Goal: Task Accomplishment & Management: Use online tool/utility

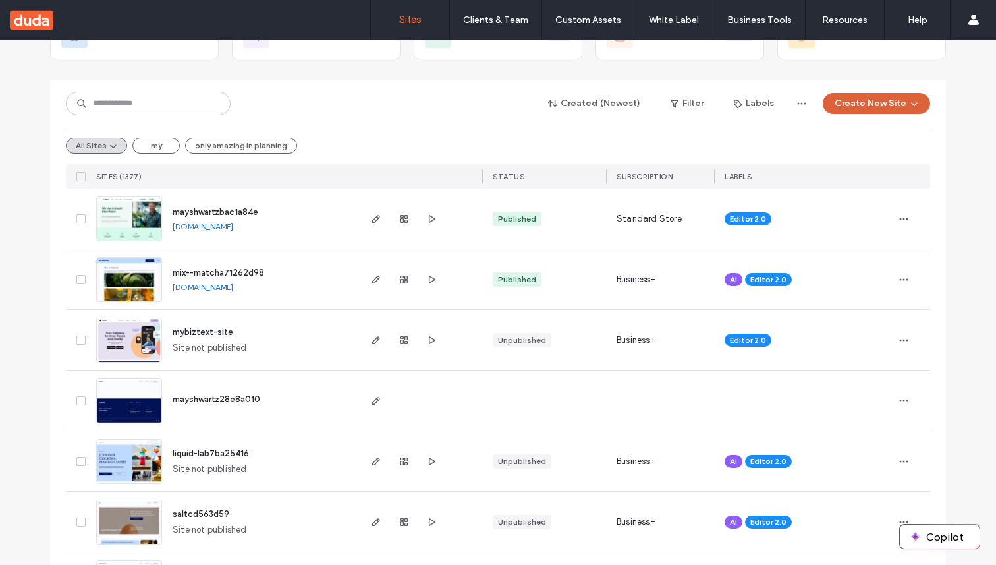
click at [855, 108] on button "Create New Site" at bounding box center [876, 103] width 107 height 21
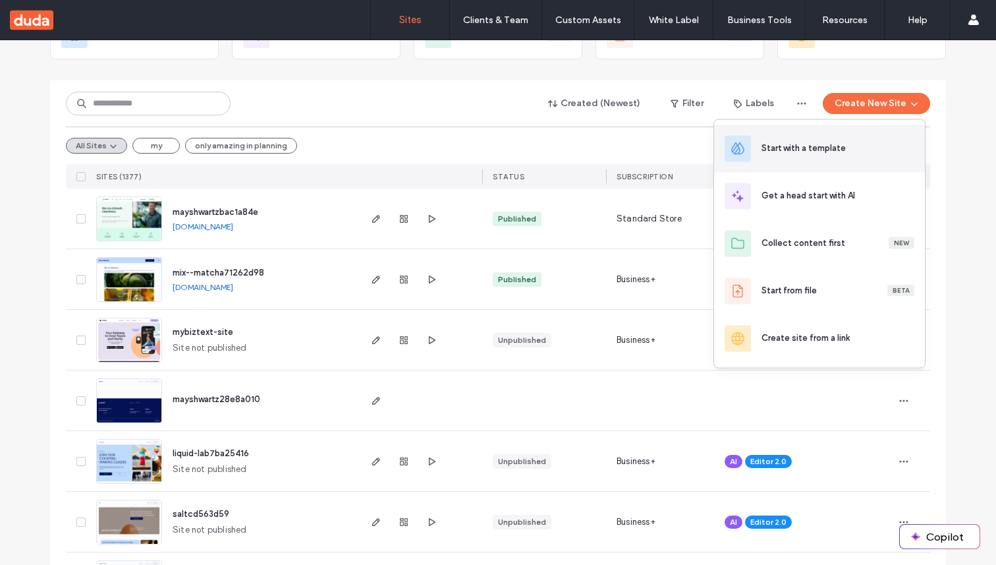
click at [841, 155] on div "Start with a template" at bounding box center [837, 149] width 153 height 14
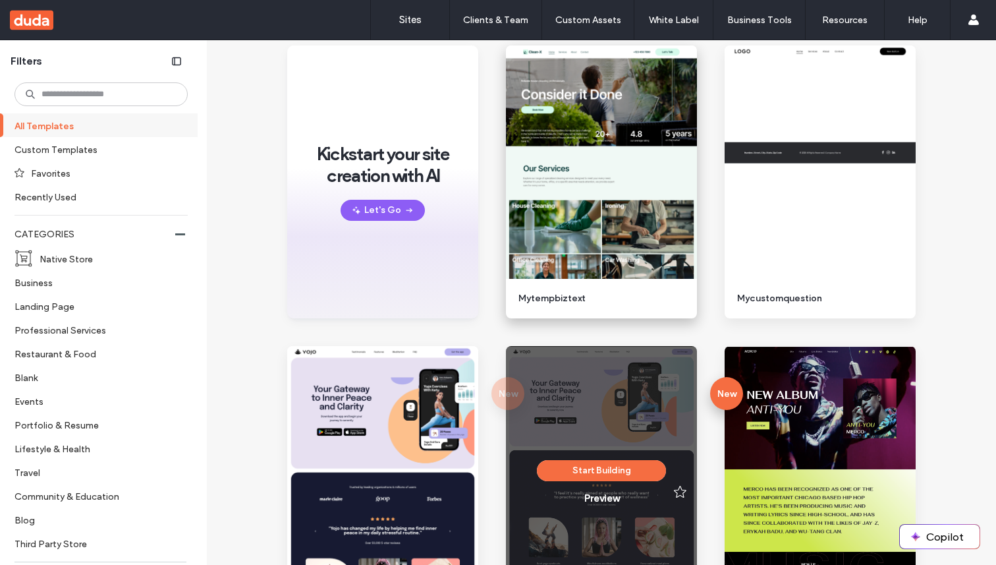
scroll to position [232, 0]
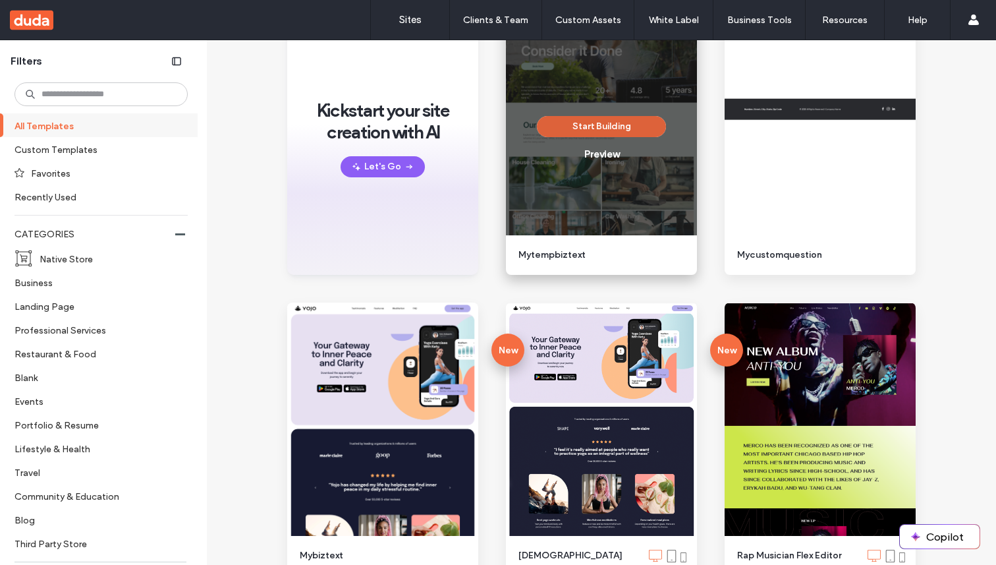
click at [609, 121] on button "Start Building" at bounding box center [601, 126] width 129 height 21
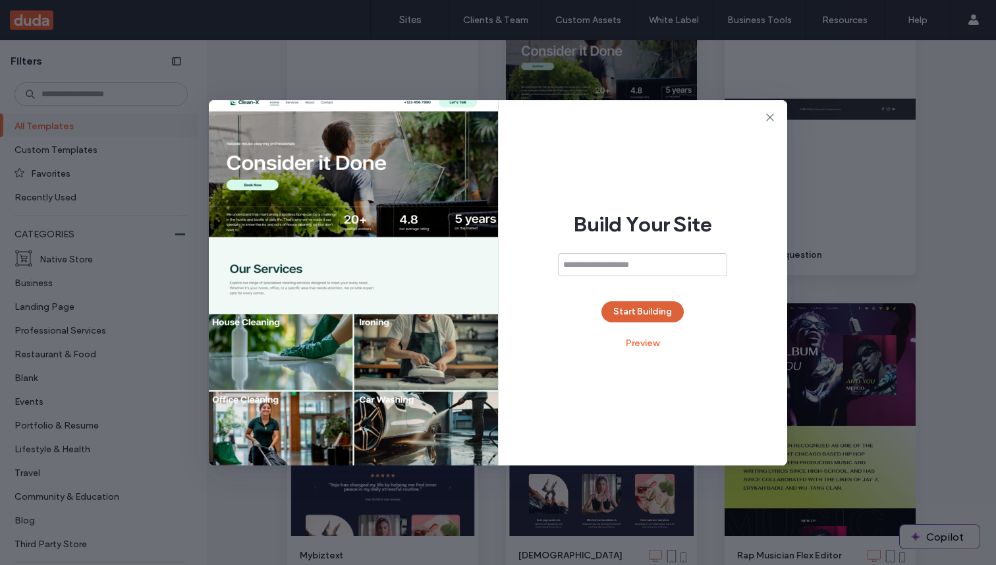
click at [645, 304] on button "Start Building" at bounding box center [642, 311] width 82 height 21
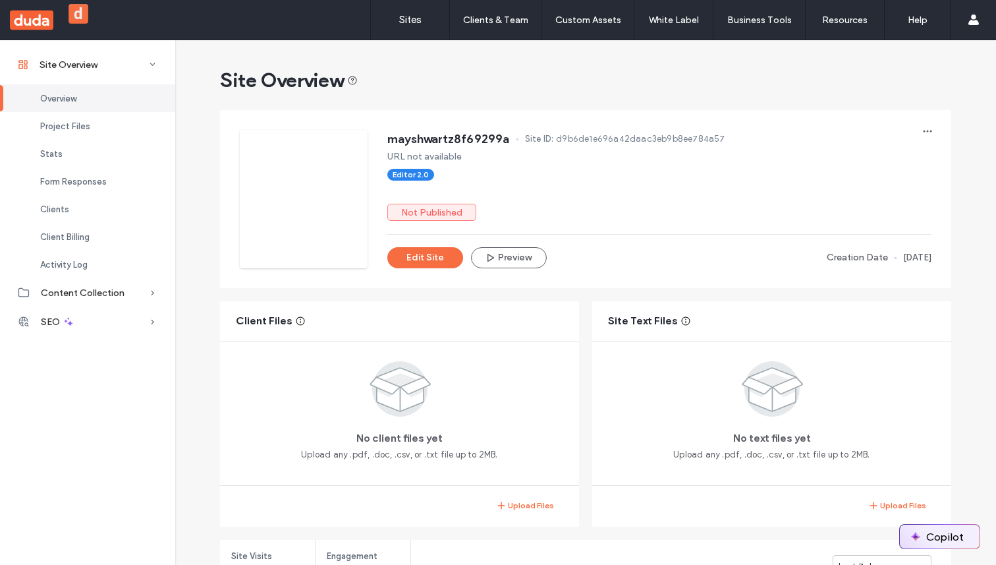
click at [976, 541] on button "Copilot" at bounding box center [940, 536] width 80 height 24
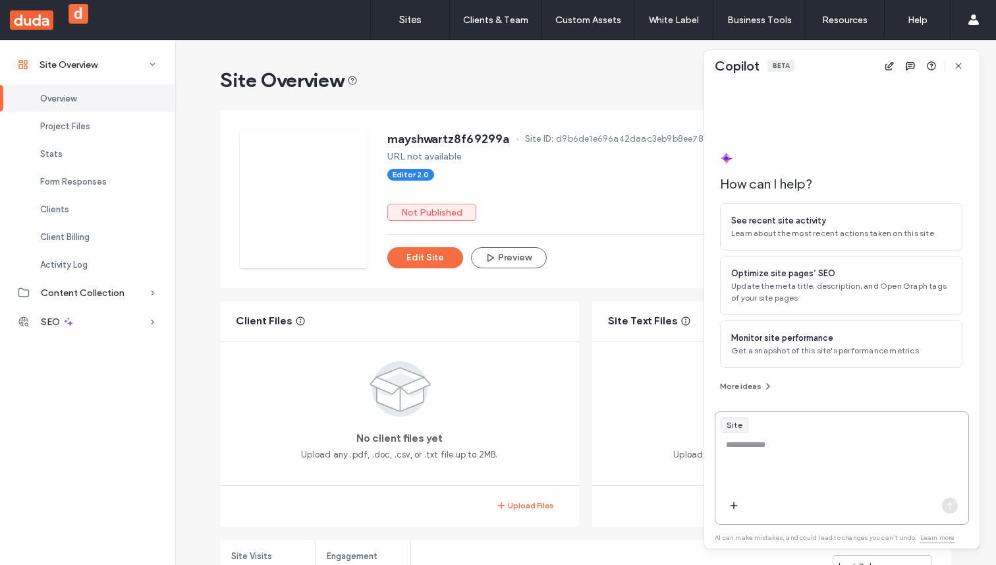
click at [843, 485] on textarea at bounding box center [841, 463] width 253 height 51
type textarea "**********"
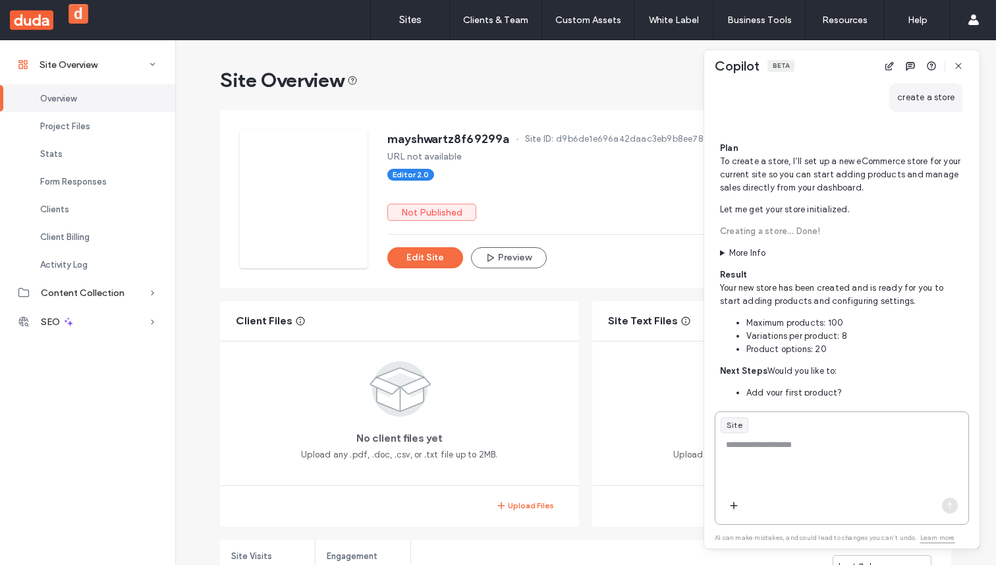
scroll to position [238, 0]
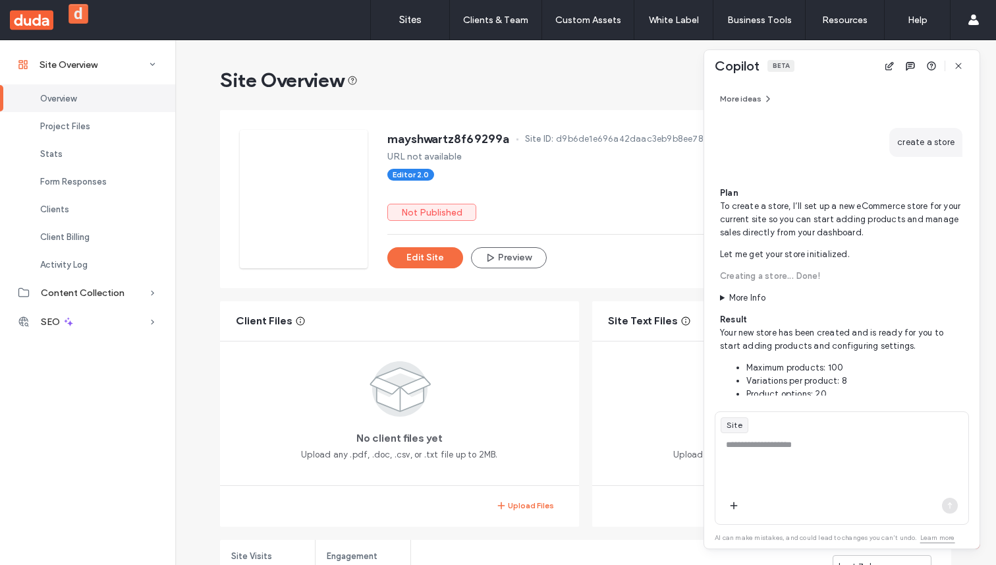
click at [744, 279] on span "Creating a store..." at bounding box center [758, 276] width 76 height 10
click at [755, 295] on summary "More Info" at bounding box center [841, 297] width 242 height 13
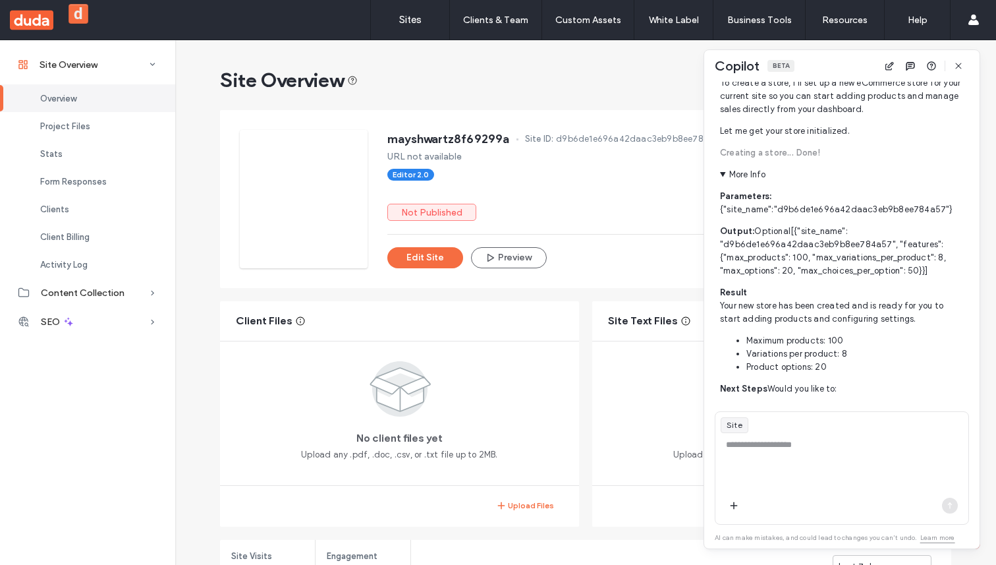
scroll to position [362, 0]
click at [744, 180] on summary "More Info" at bounding box center [841, 174] width 242 height 13
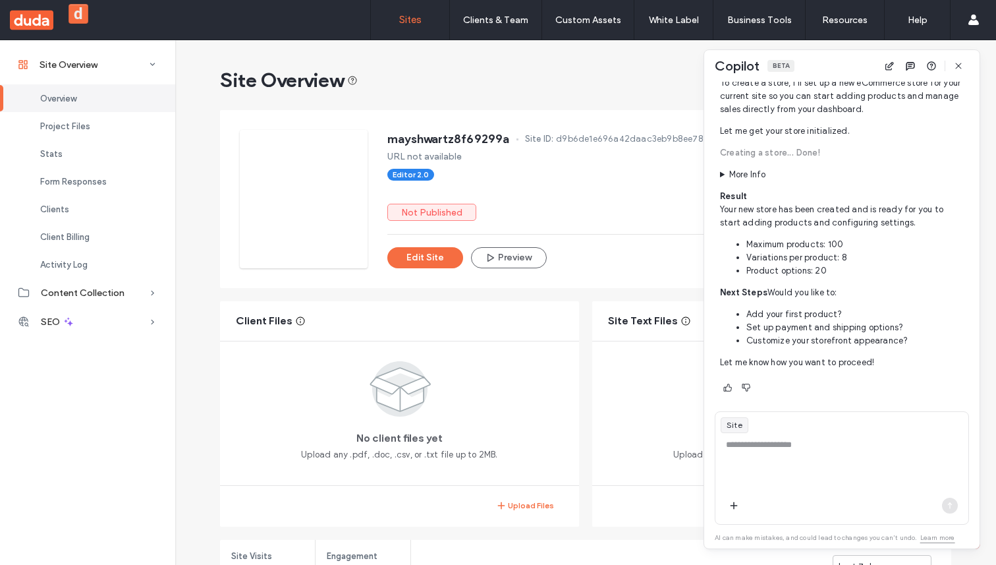
click at [420, 26] on link "Sites" at bounding box center [410, 20] width 78 height 40
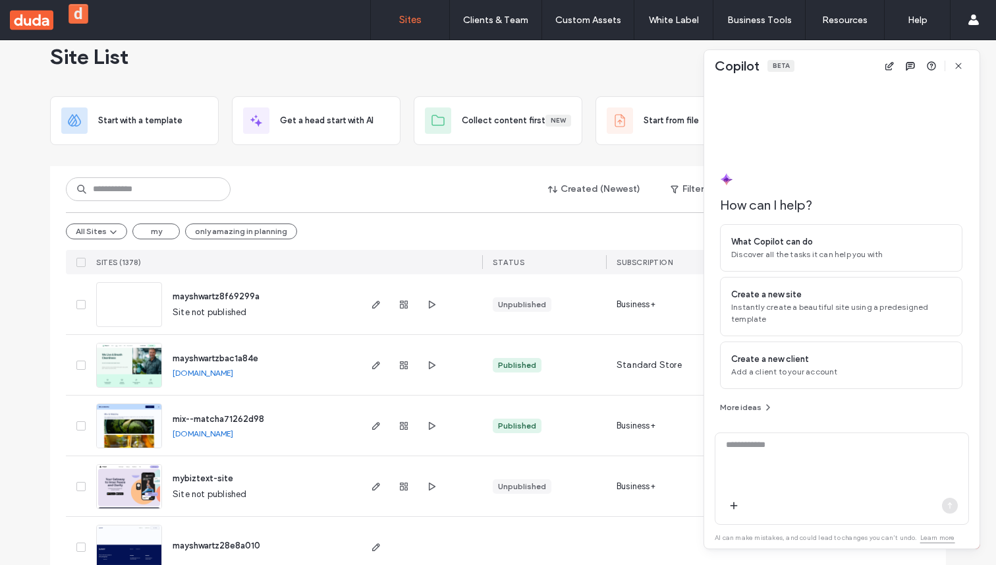
scroll to position [43, 0]
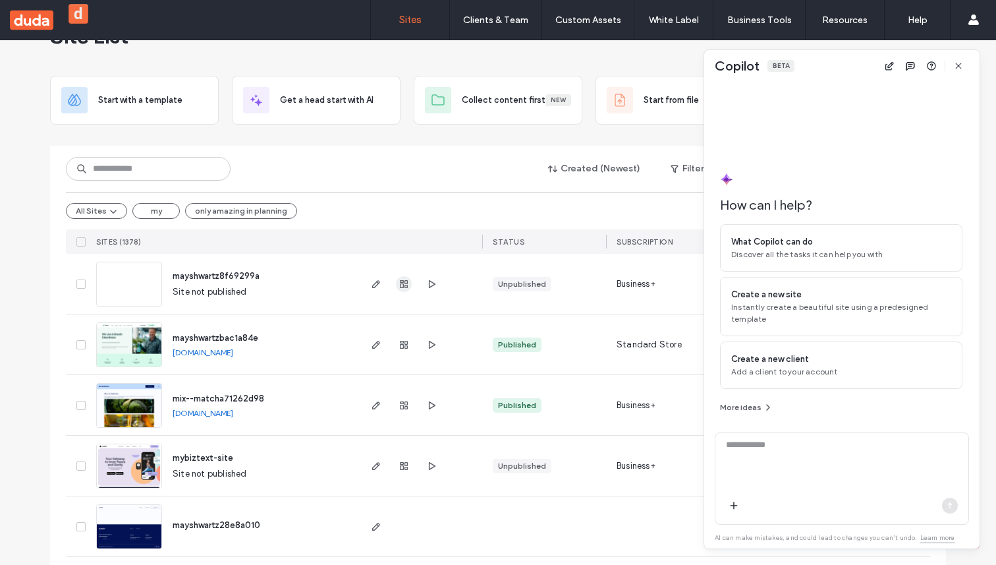
click at [396, 282] on span "button" at bounding box center [404, 284] width 16 height 16
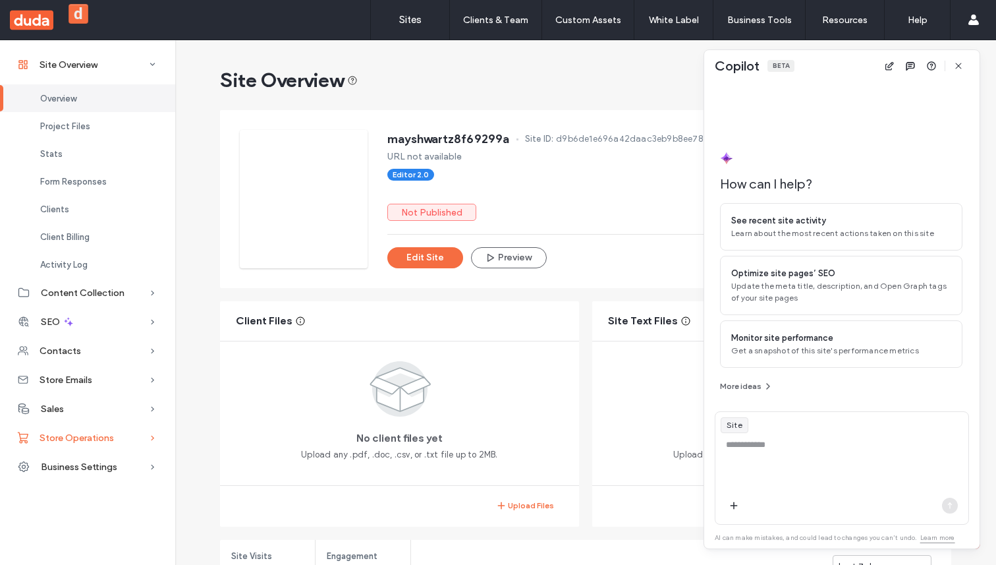
click at [93, 435] on span "Store Operations" at bounding box center [77, 437] width 74 height 11
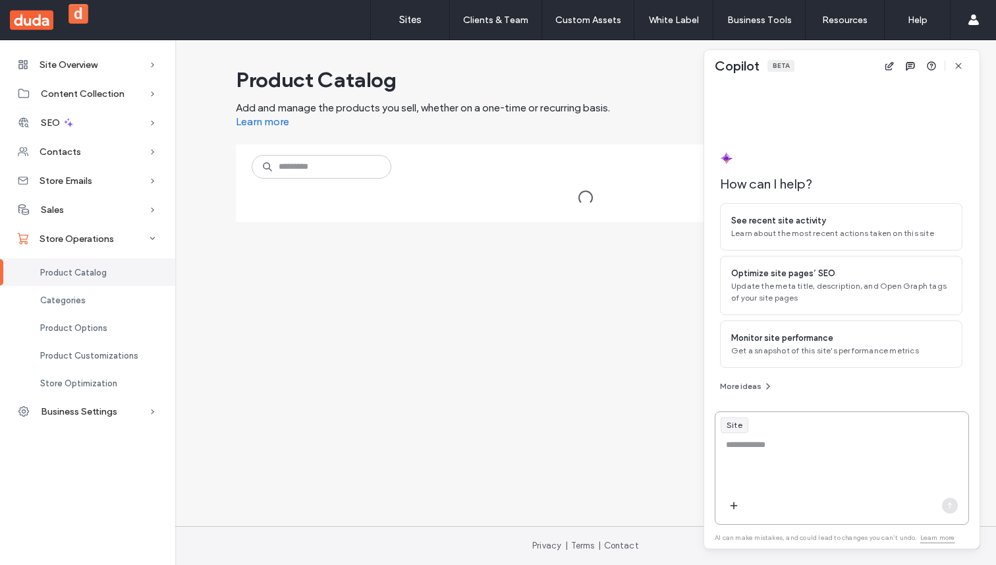
click at [811, 478] on textarea at bounding box center [841, 463] width 253 height 51
type textarea "**********"
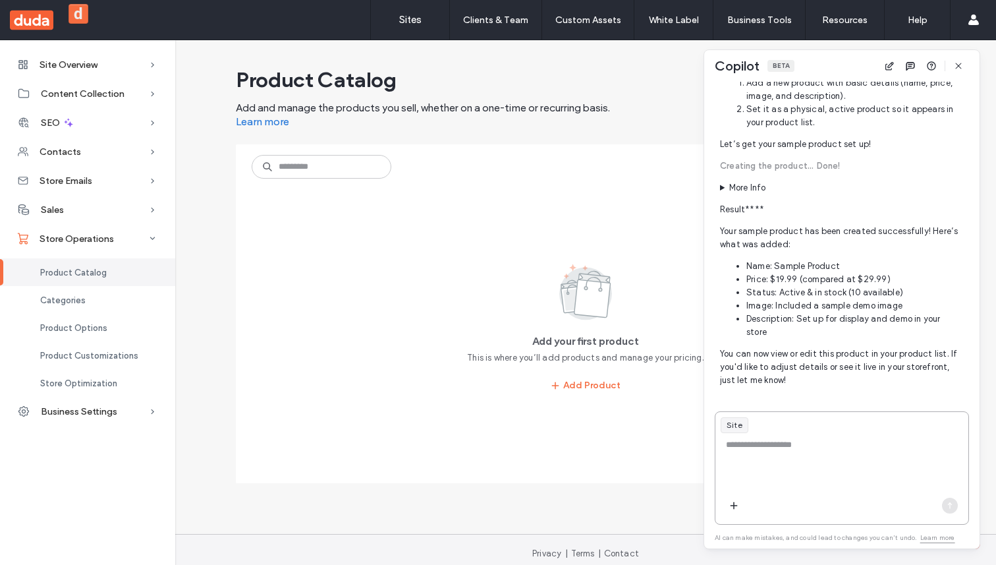
scroll to position [410, 0]
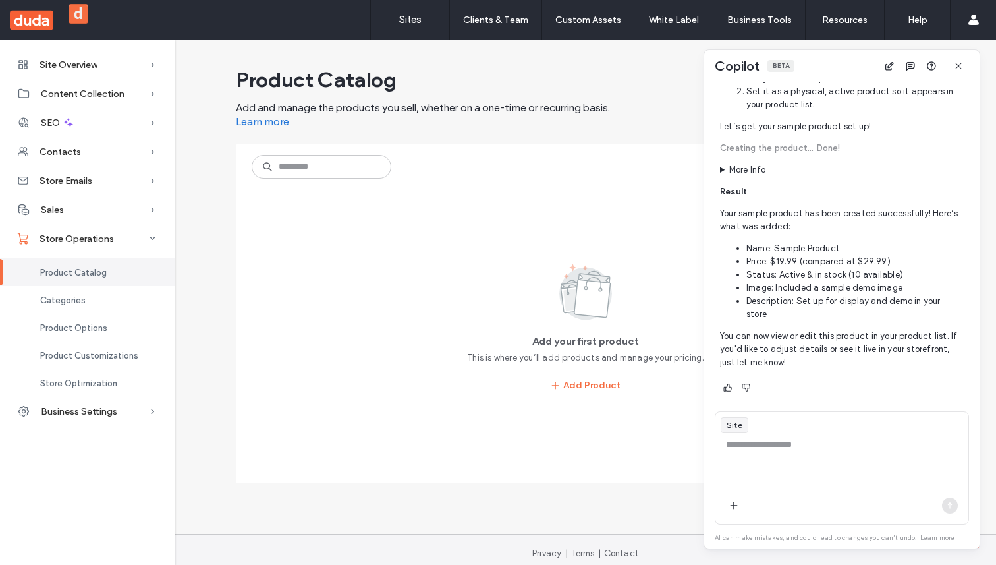
click at [98, 268] on span "Product Catalog" at bounding box center [73, 272] width 67 height 10
click at [116, 298] on div "Categories" at bounding box center [87, 300] width 175 height 28
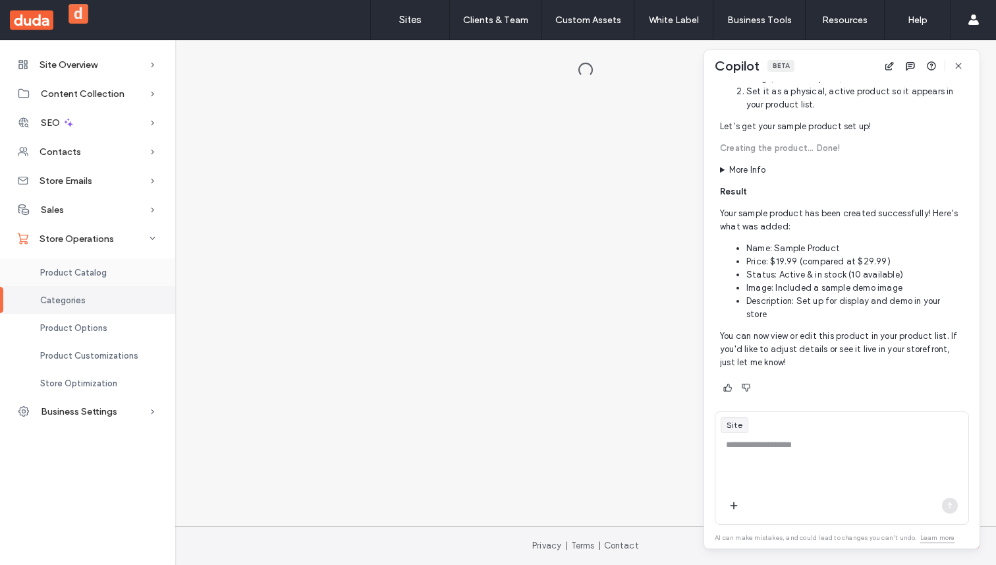
click at [106, 275] on div "Product Catalog" at bounding box center [87, 272] width 175 height 28
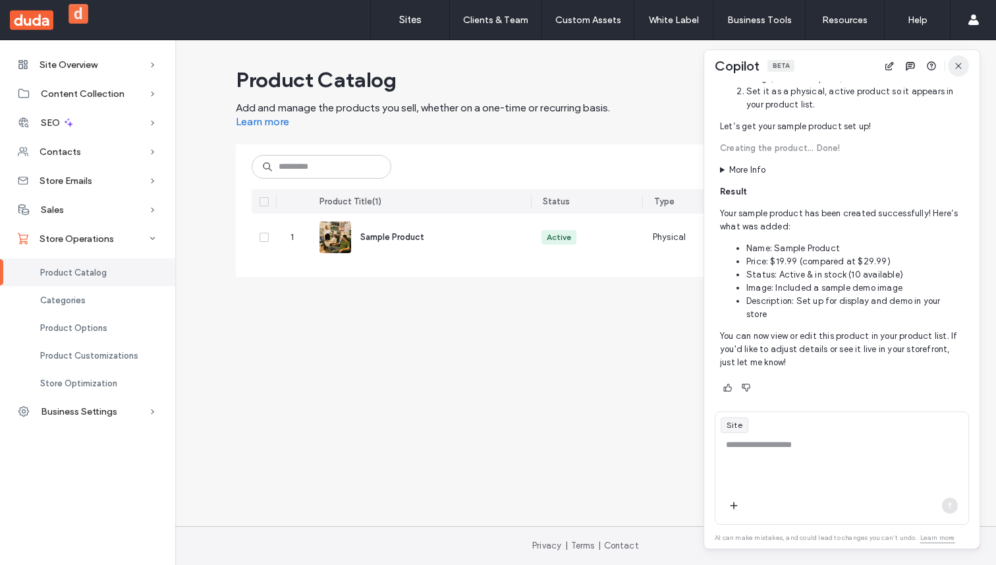
click at [959, 73] on span "button" at bounding box center [958, 65] width 21 height 21
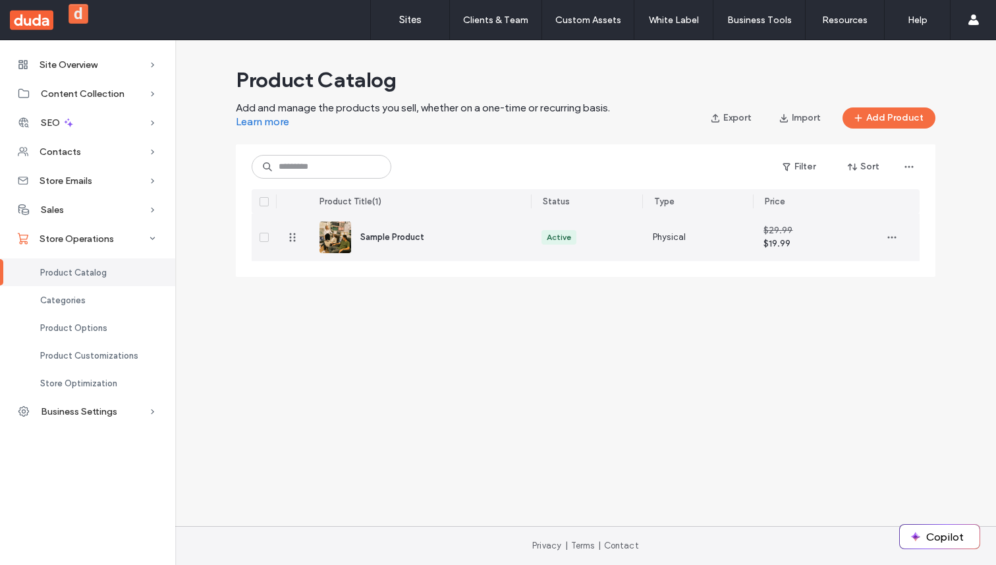
click at [777, 239] on div "$19.99" at bounding box center [808, 243] width 90 height 9
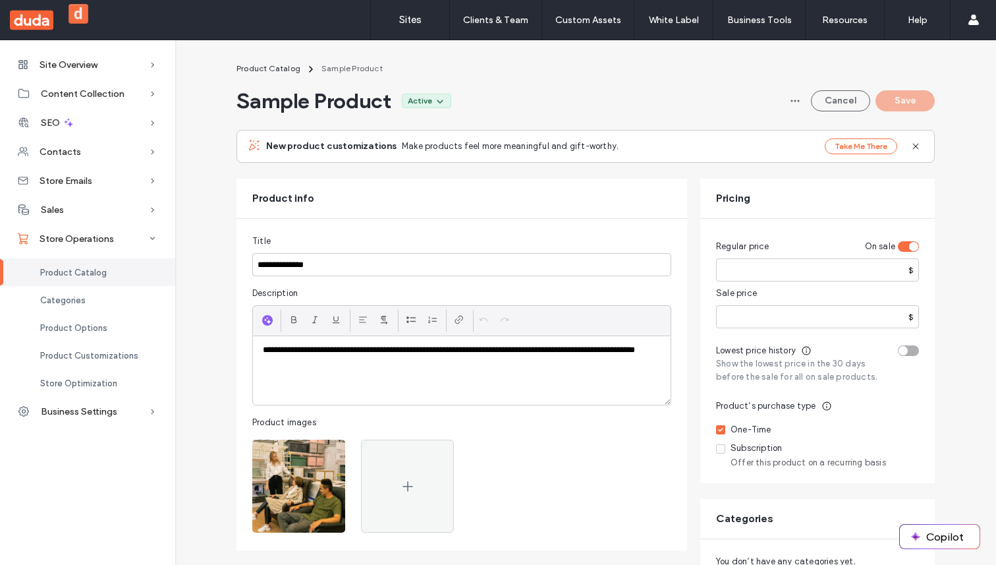
click at [112, 275] on div "Product Catalog" at bounding box center [87, 272] width 175 height 28
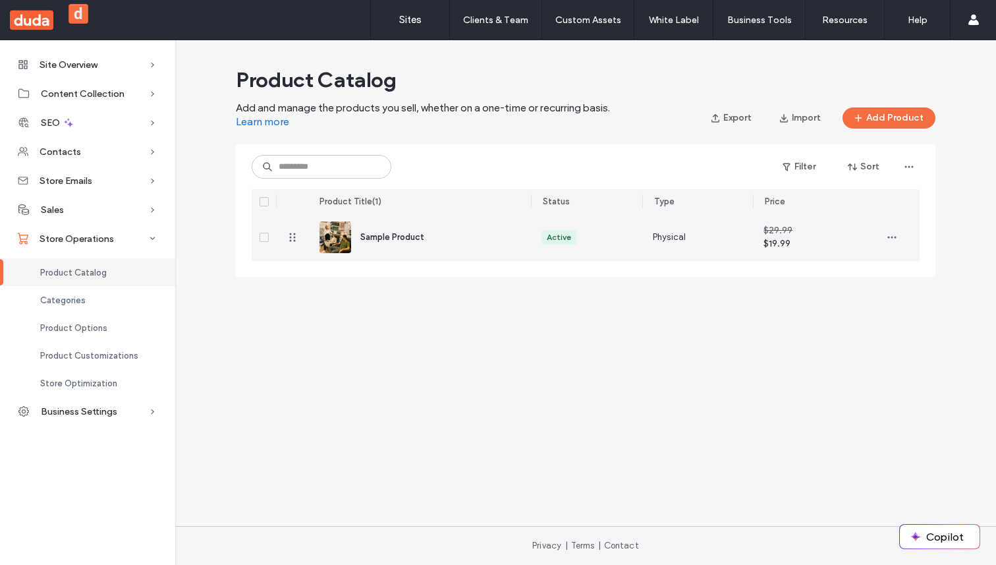
click at [667, 237] on span "Physical" at bounding box center [670, 237] width 34 height 13
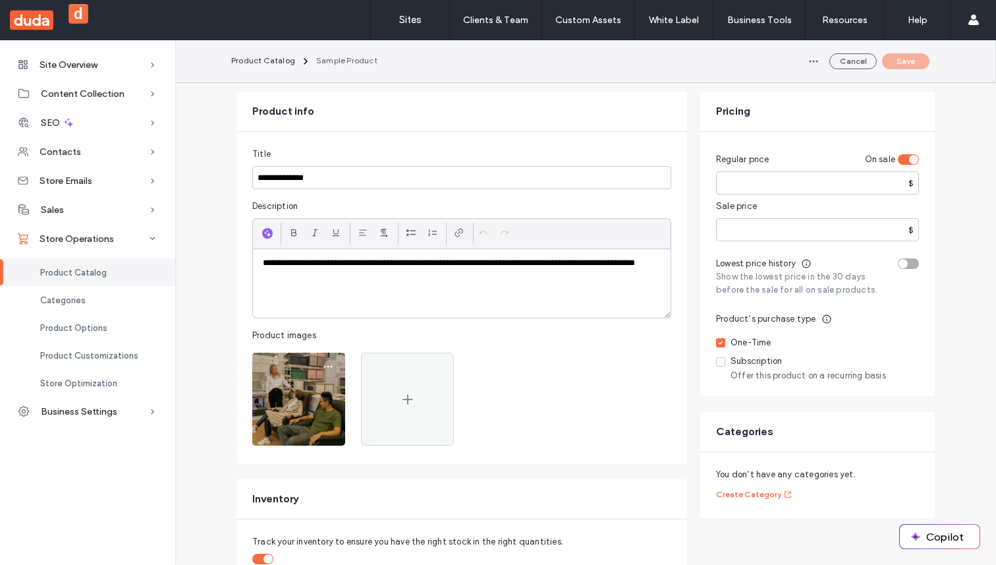
scroll to position [97, 0]
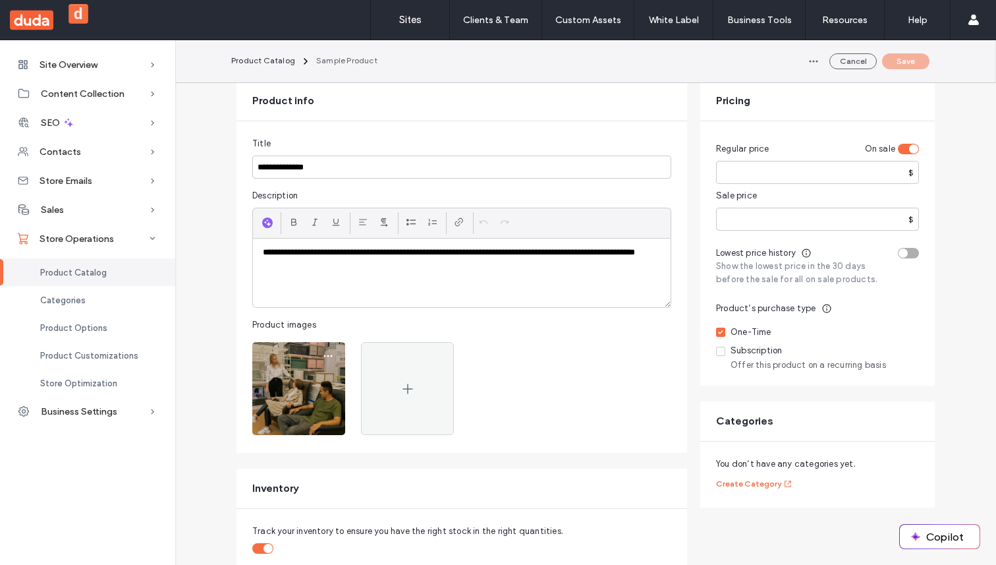
click at [296, 395] on img at bounding box center [298, 388] width 93 height 93
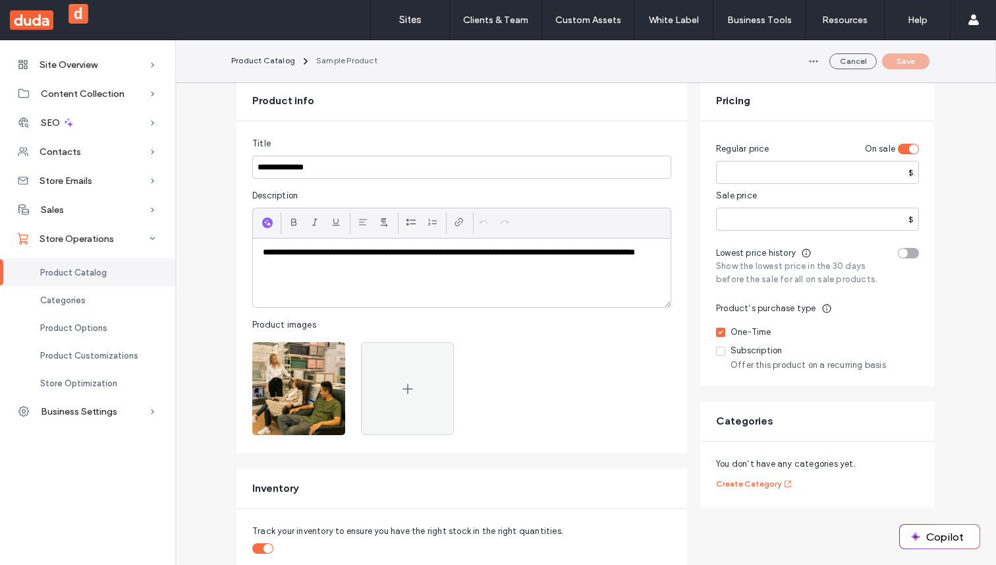
click at [78, 279] on div "Product Catalog" at bounding box center [87, 272] width 175 height 28
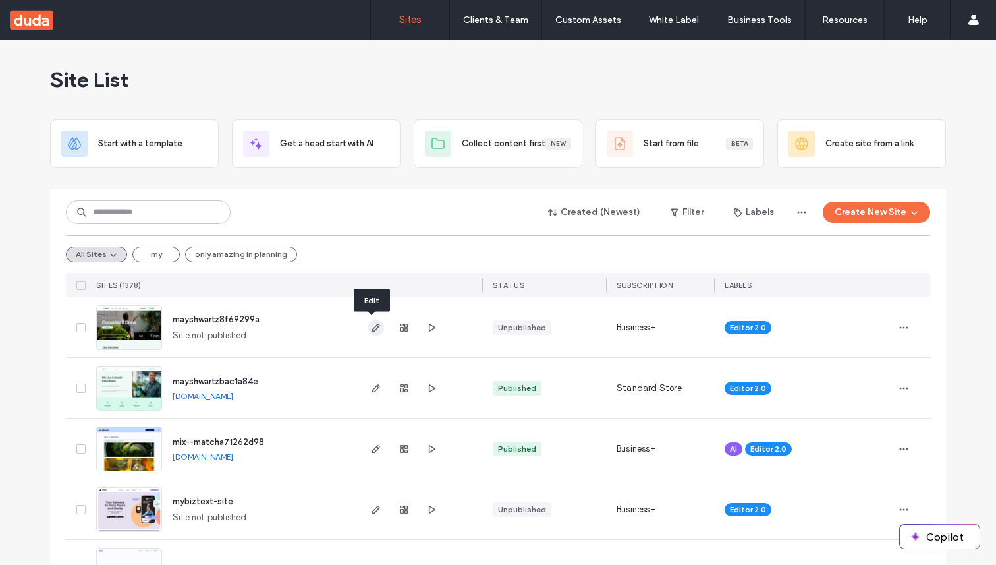
click at [372, 325] on icon "button" at bounding box center [376, 327] width 11 height 11
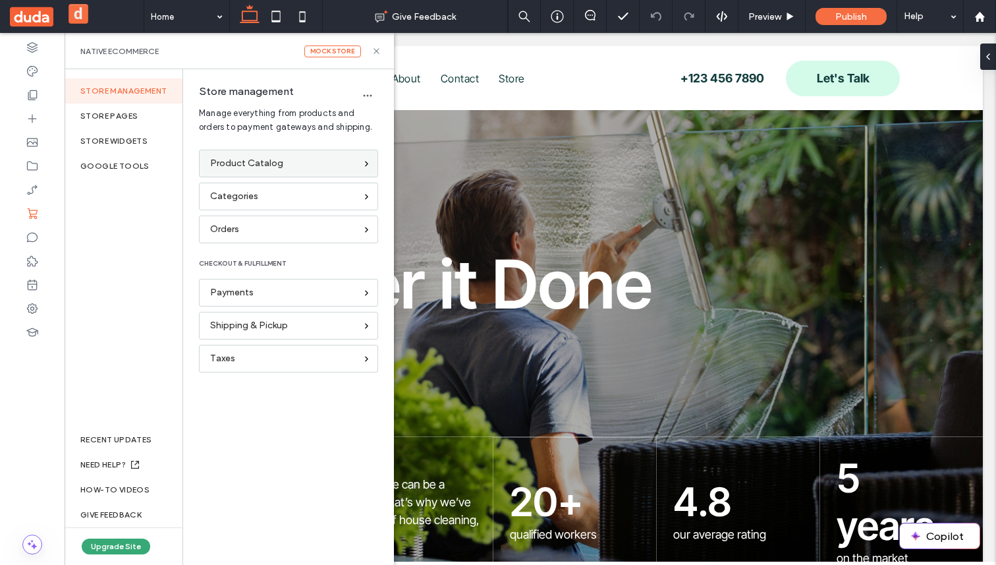
click at [310, 159] on div "Product Catalog" at bounding box center [283, 163] width 146 height 14
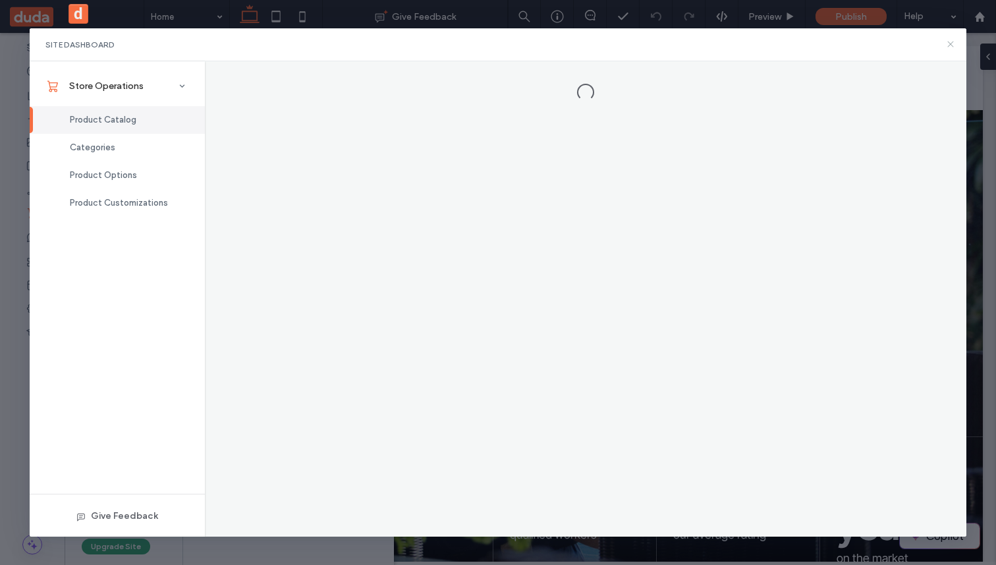
click at [947, 43] on icon at bounding box center [950, 44] width 11 height 11
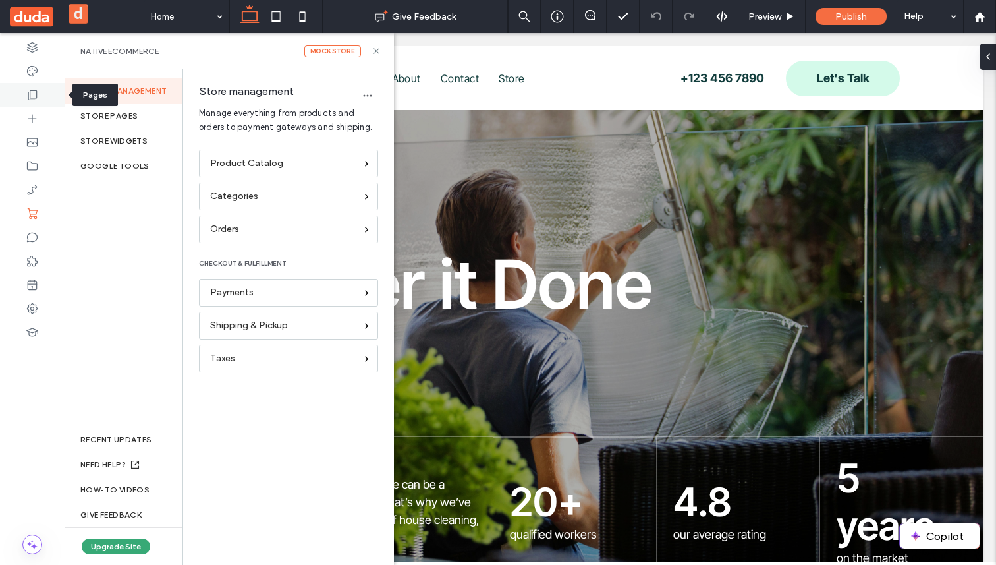
click at [30, 100] on icon at bounding box center [32, 94] width 13 height 13
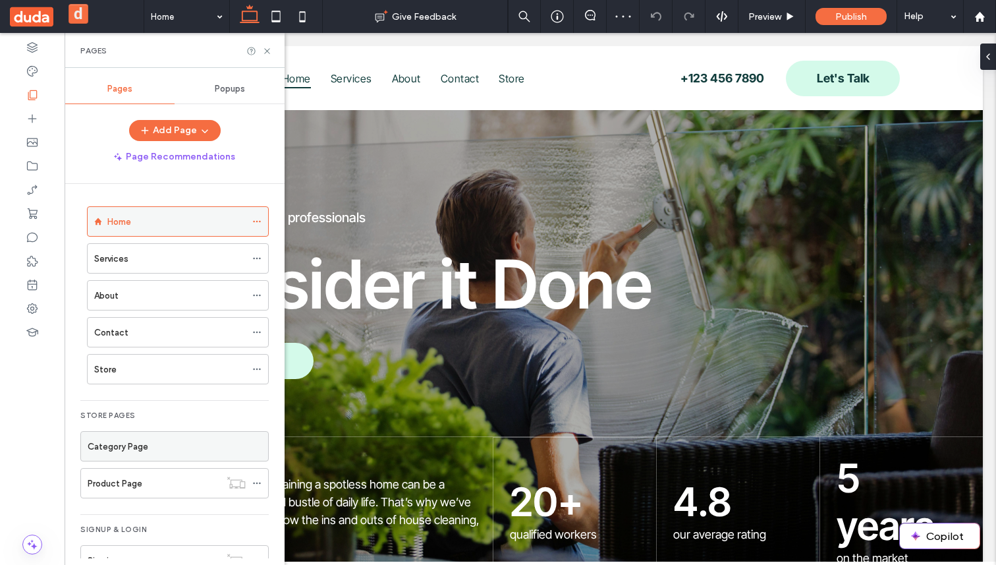
click at [180, 218] on div "Home" at bounding box center [176, 222] width 138 height 14
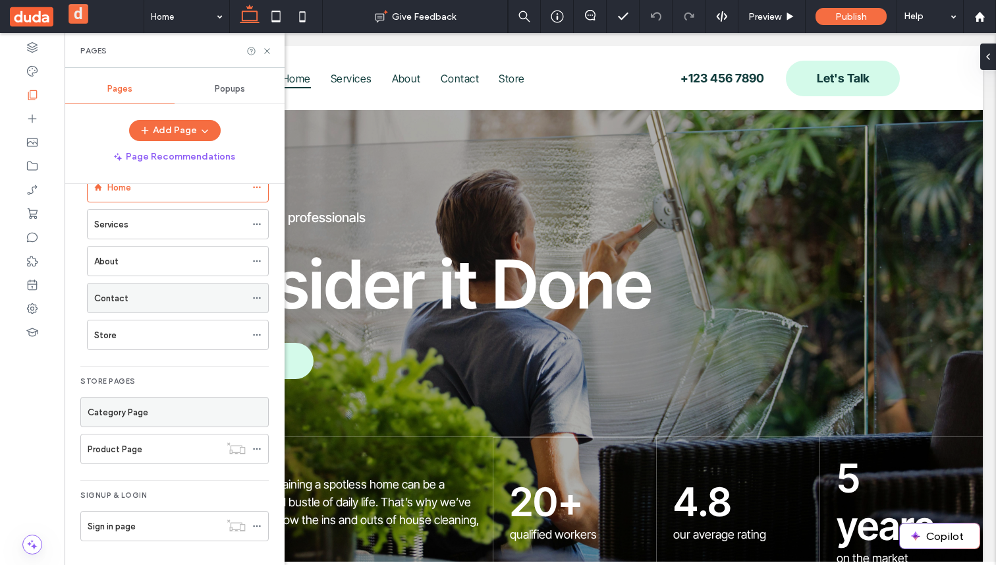
click at [120, 296] on label "Contact" at bounding box center [111, 298] width 34 height 23
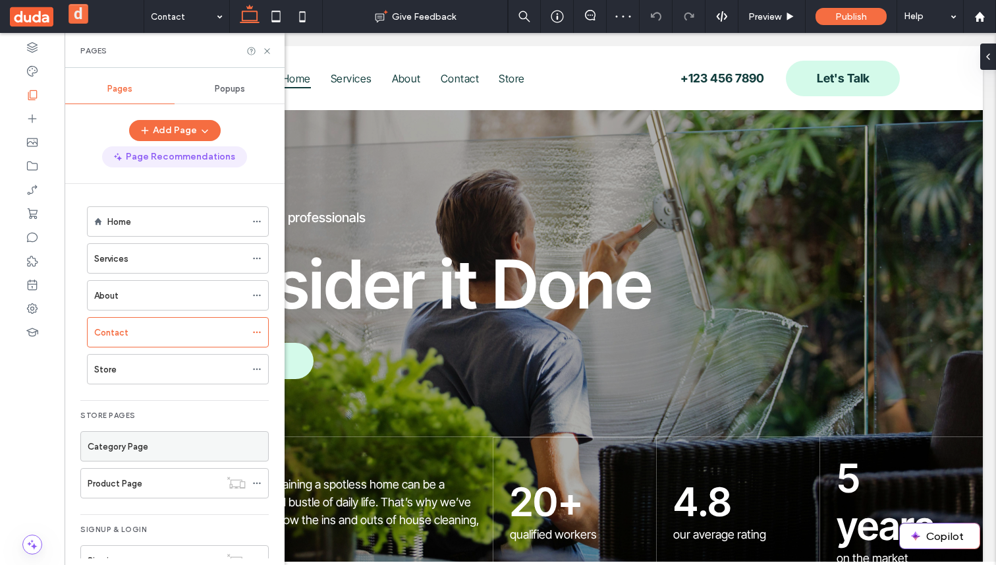
click at [204, 156] on button "Page Recommendations" at bounding box center [174, 156] width 145 height 21
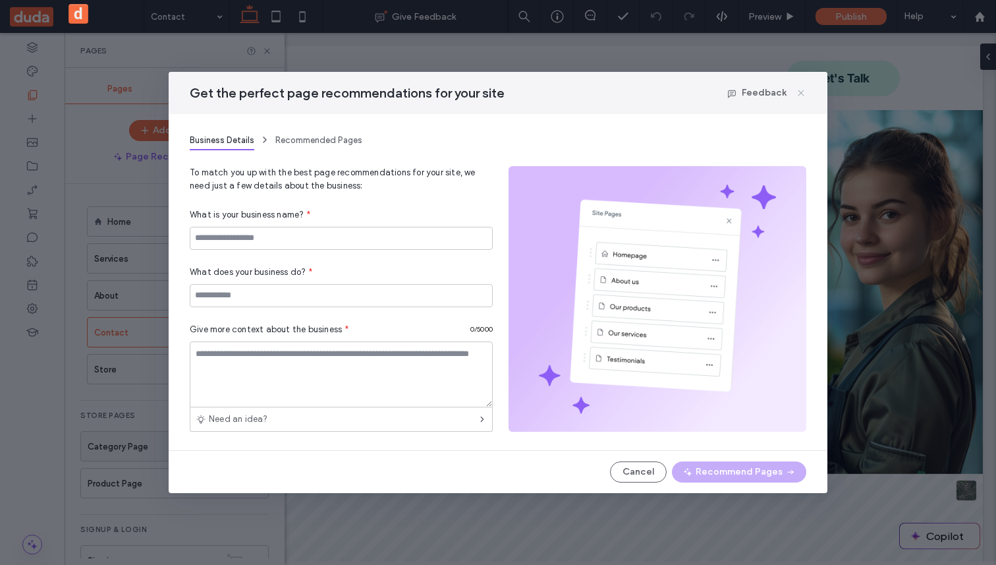
click at [804, 90] on icon at bounding box center [801, 93] width 11 height 11
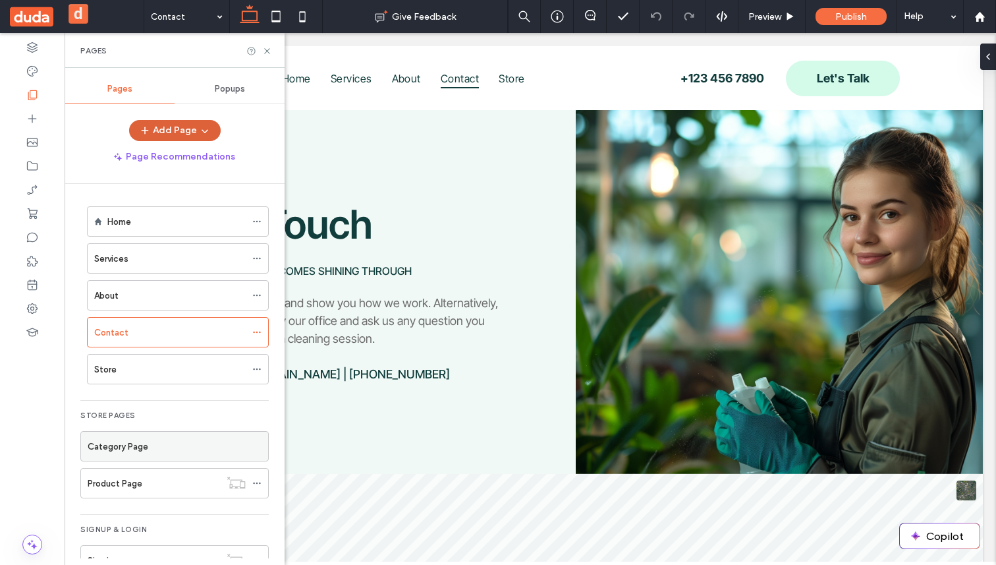
click at [146, 133] on icon "button" at bounding box center [145, 130] width 11 height 11
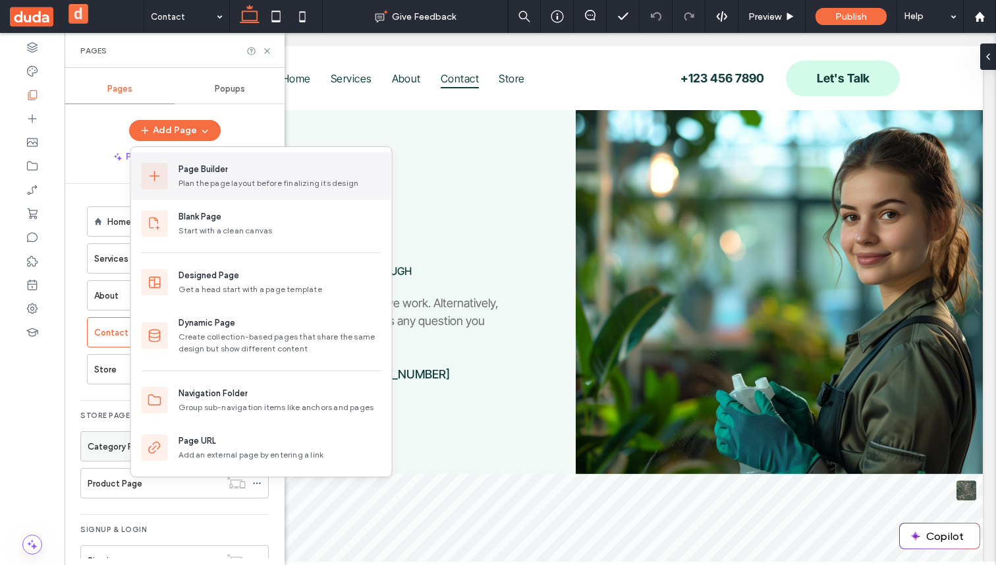
click at [218, 183] on div "Plan the page layout before finalizing its design" at bounding box center [280, 183] width 203 height 12
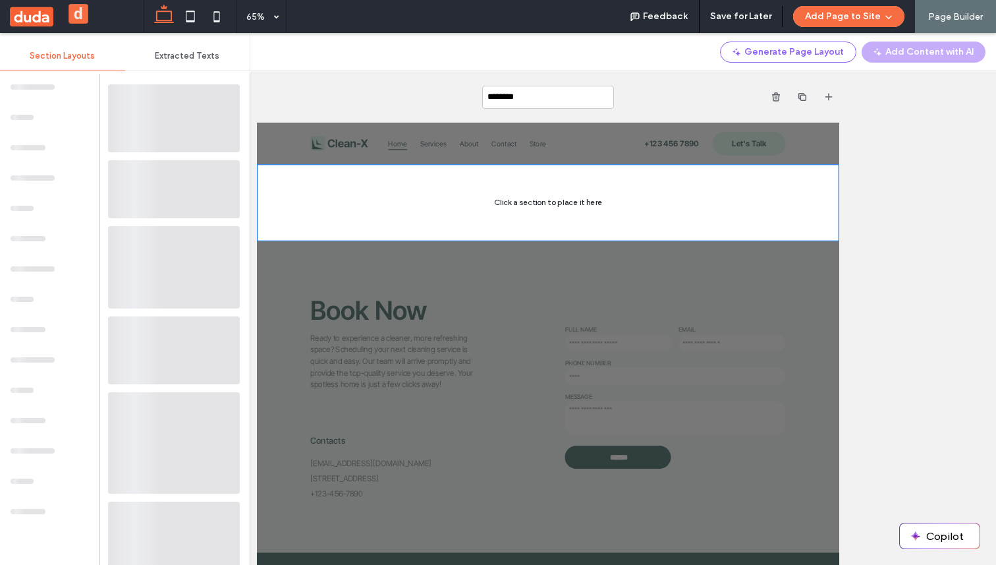
click at [852, 5] on div "Add Page to Site" at bounding box center [848, 16] width 133 height 33
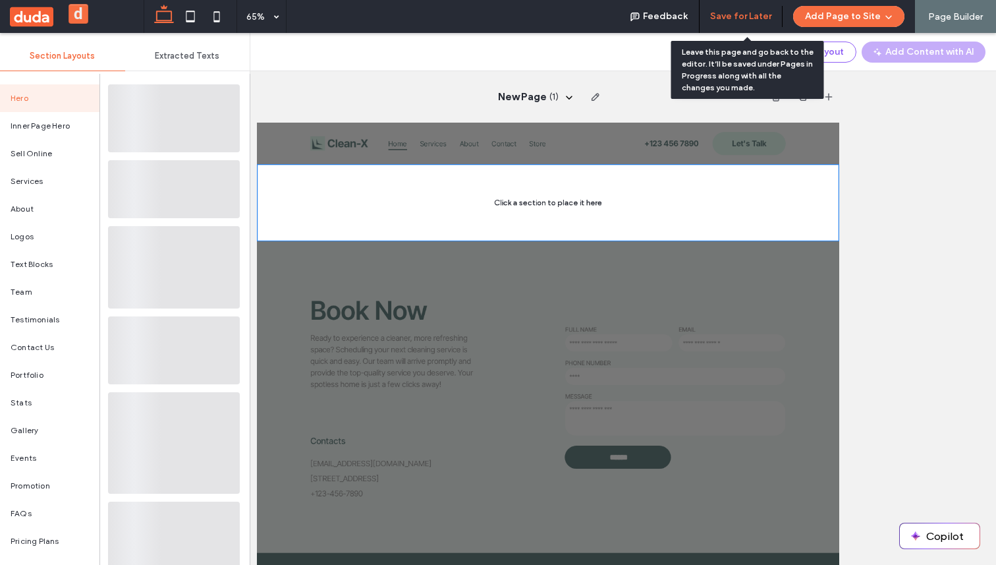
click at [751, 20] on button "Save for Later" at bounding box center [740, 16] width 61 height 21
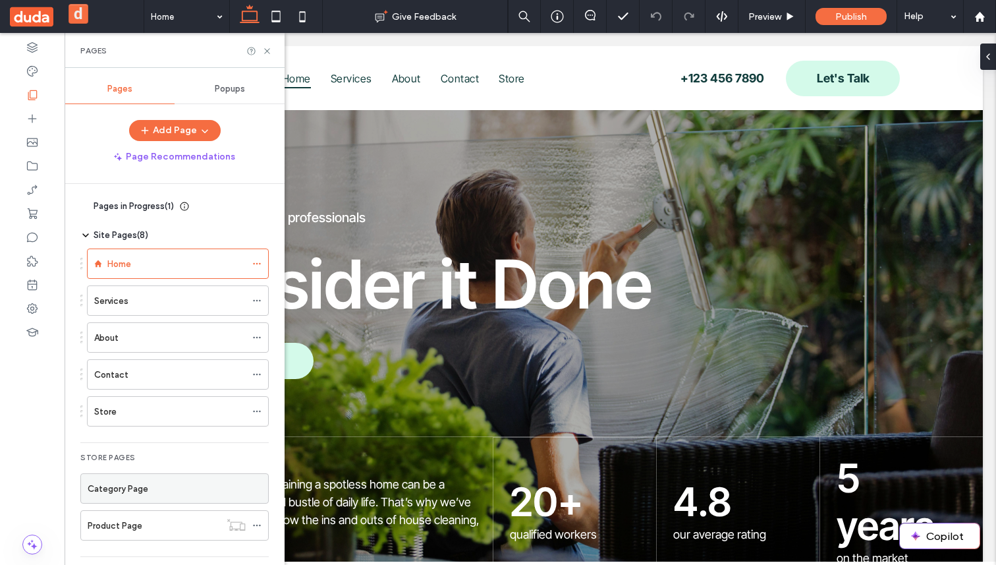
click at [167, 208] on span "Pages in Progress ( 1 )" at bounding box center [134, 206] width 80 height 13
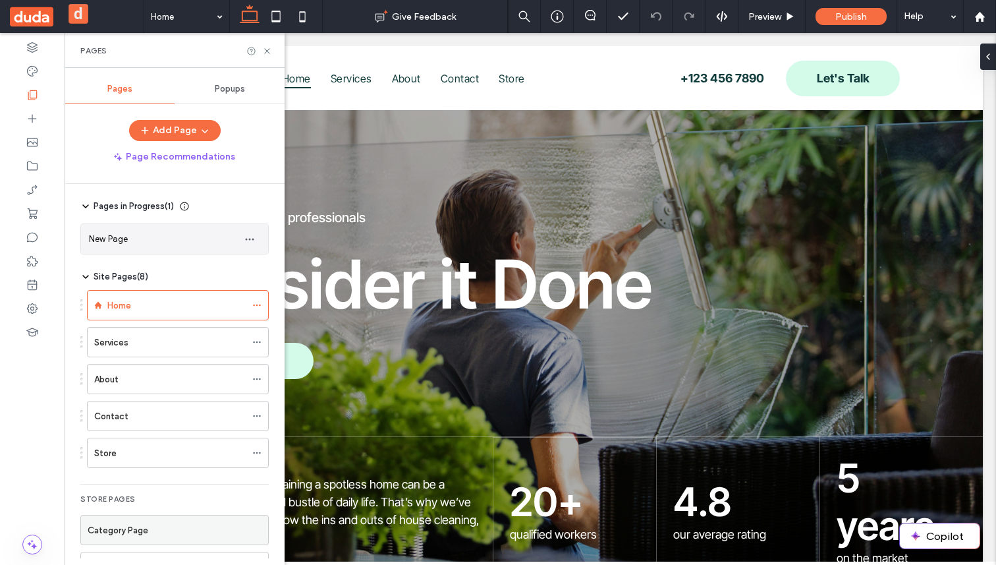
click at [171, 234] on div "New Page" at bounding box center [161, 239] width 145 height 14
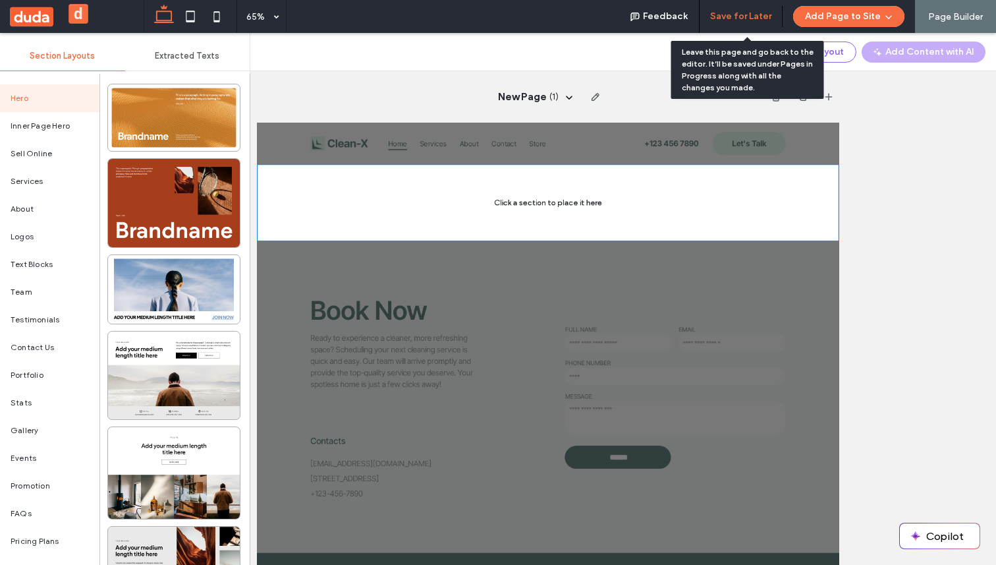
click at [738, 17] on button "Save for Later" at bounding box center [740, 16] width 61 height 21
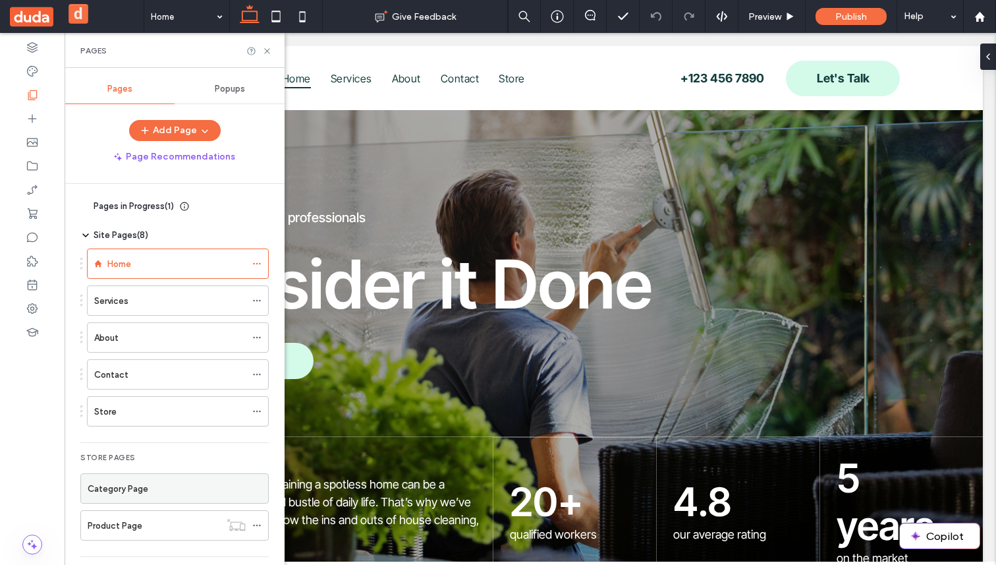
click at [144, 206] on span "Pages in Progress ( 1 )" at bounding box center [134, 206] width 80 height 13
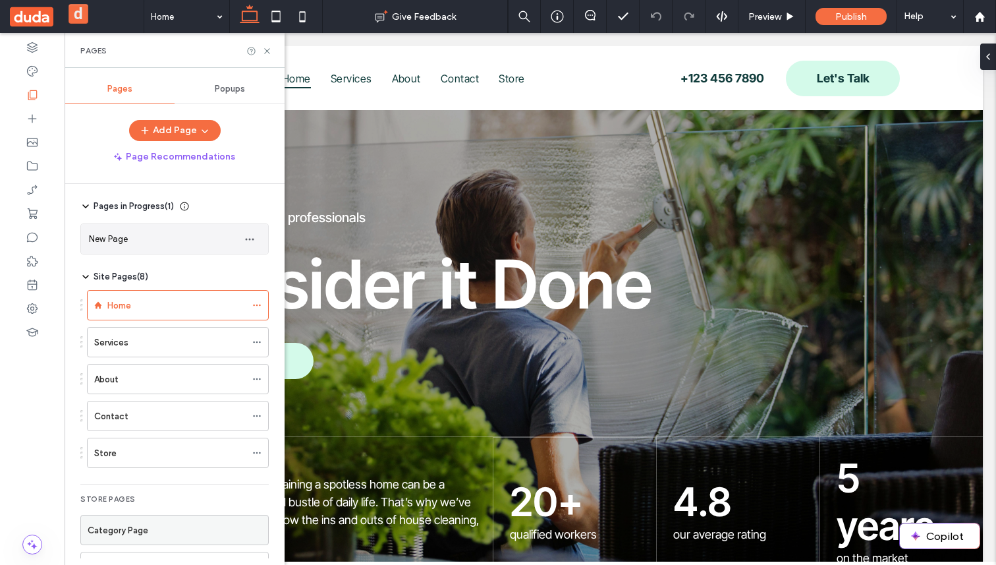
click at [228, 243] on div "New Page" at bounding box center [161, 239] width 145 height 14
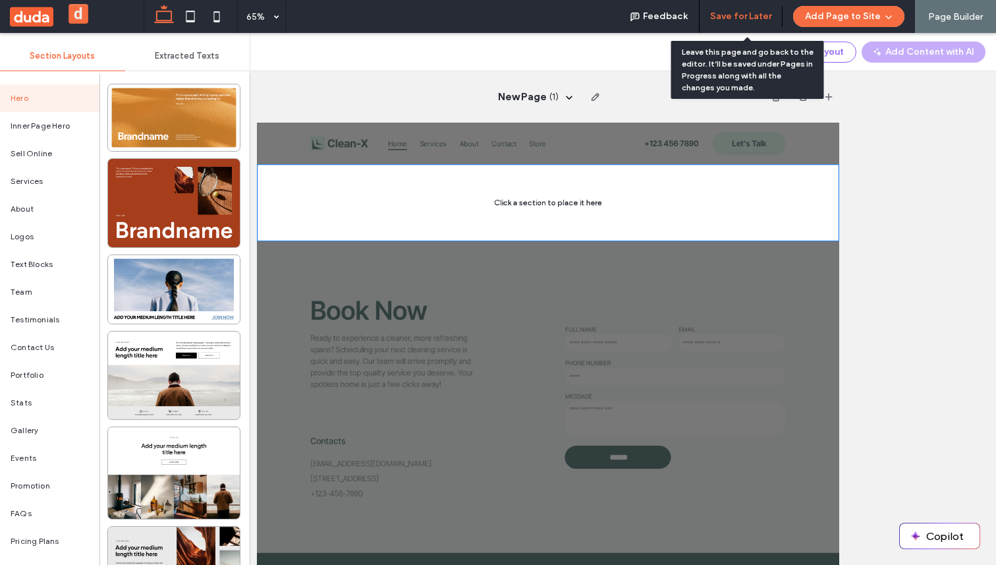
click at [748, 21] on button "Save for Later" at bounding box center [740, 16] width 61 height 21
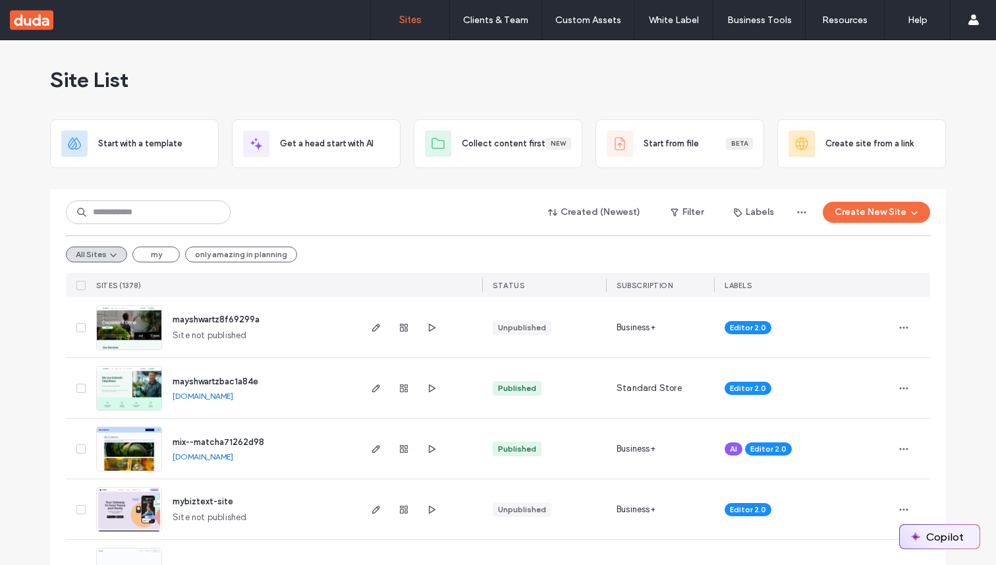
click at [944, 528] on button "Copilot" at bounding box center [940, 536] width 80 height 24
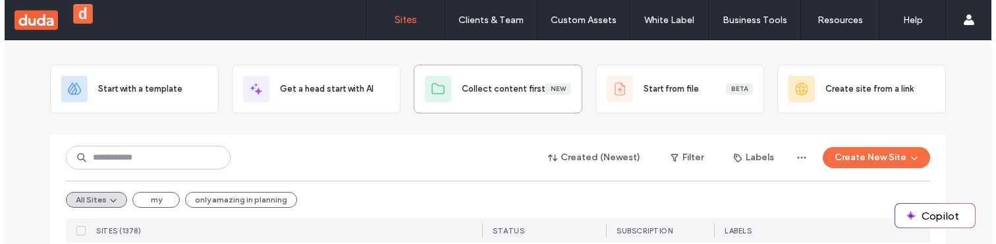
scroll to position [89, 0]
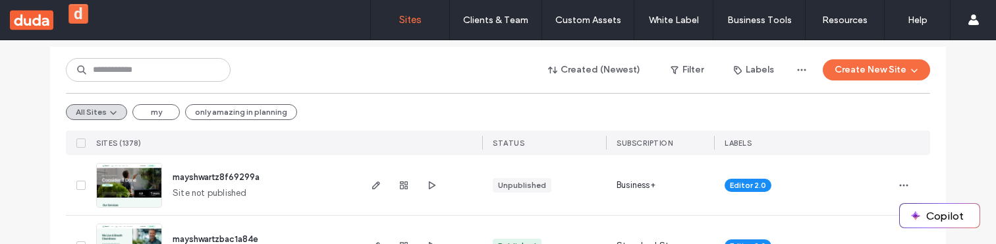
scroll to position [143, 0]
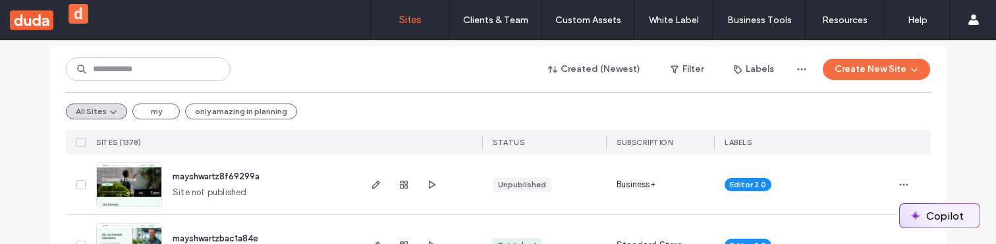
click at [918, 214] on img "button" at bounding box center [915, 215] width 11 height 11
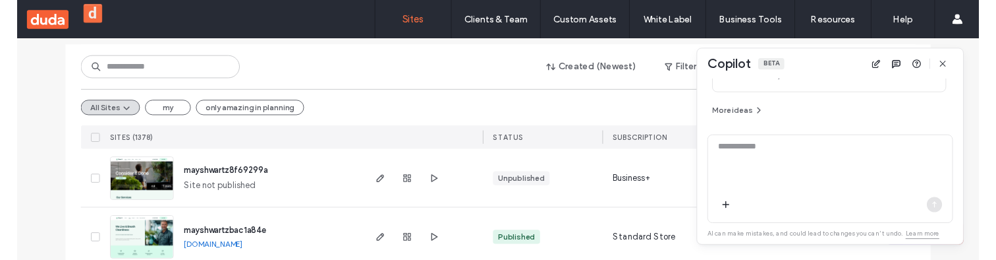
scroll to position [233, 0]
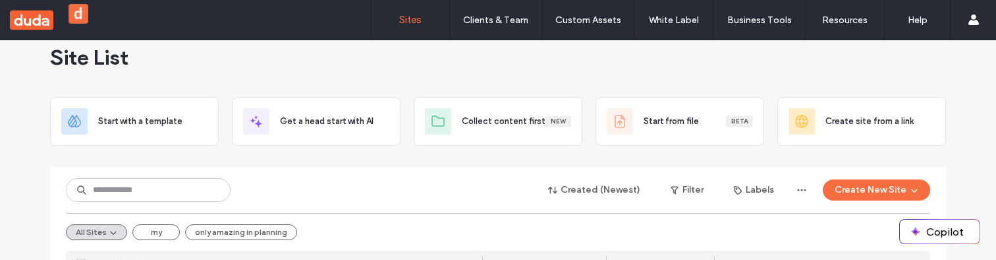
scroll to position [26, 0]
